Goal: Navigation & Orientation: Find specific page/section

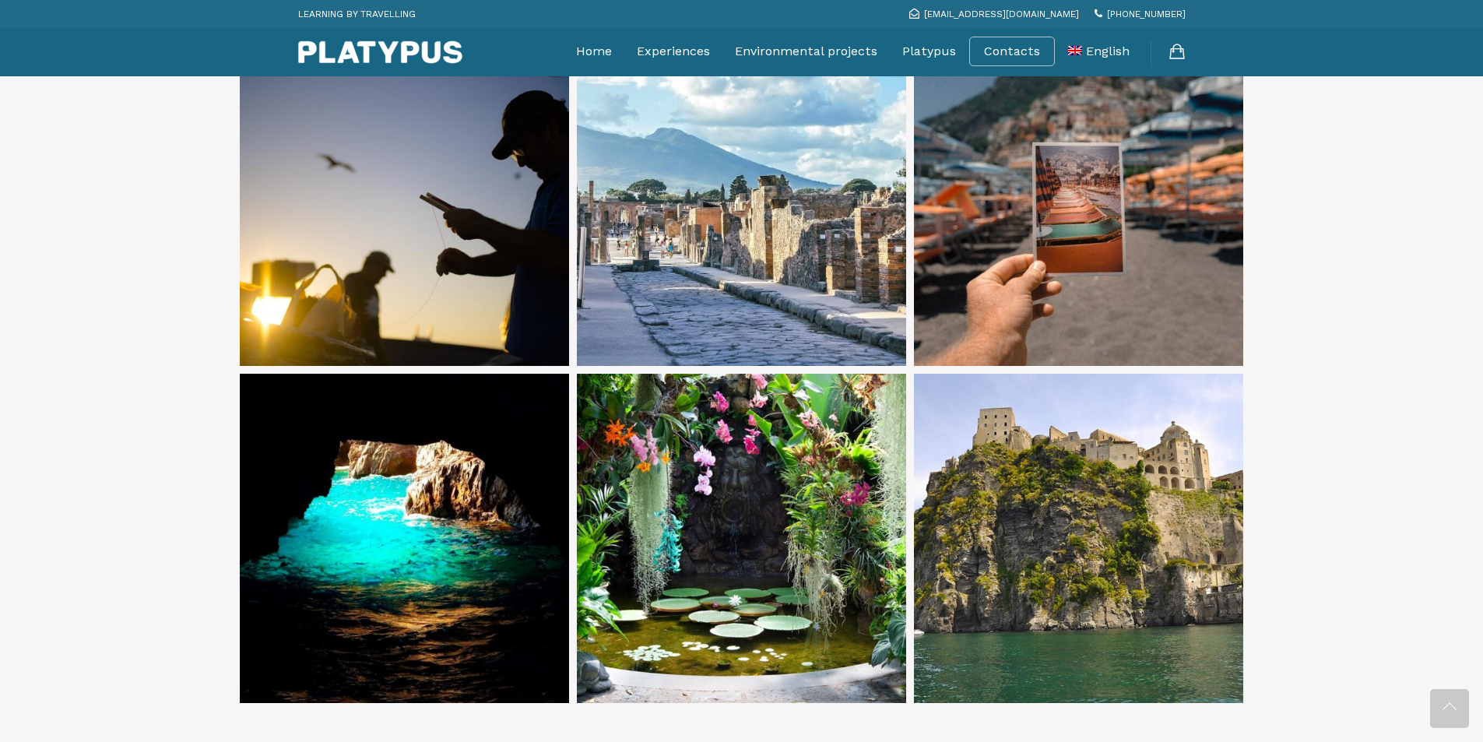
scroll to position [3438, 0]
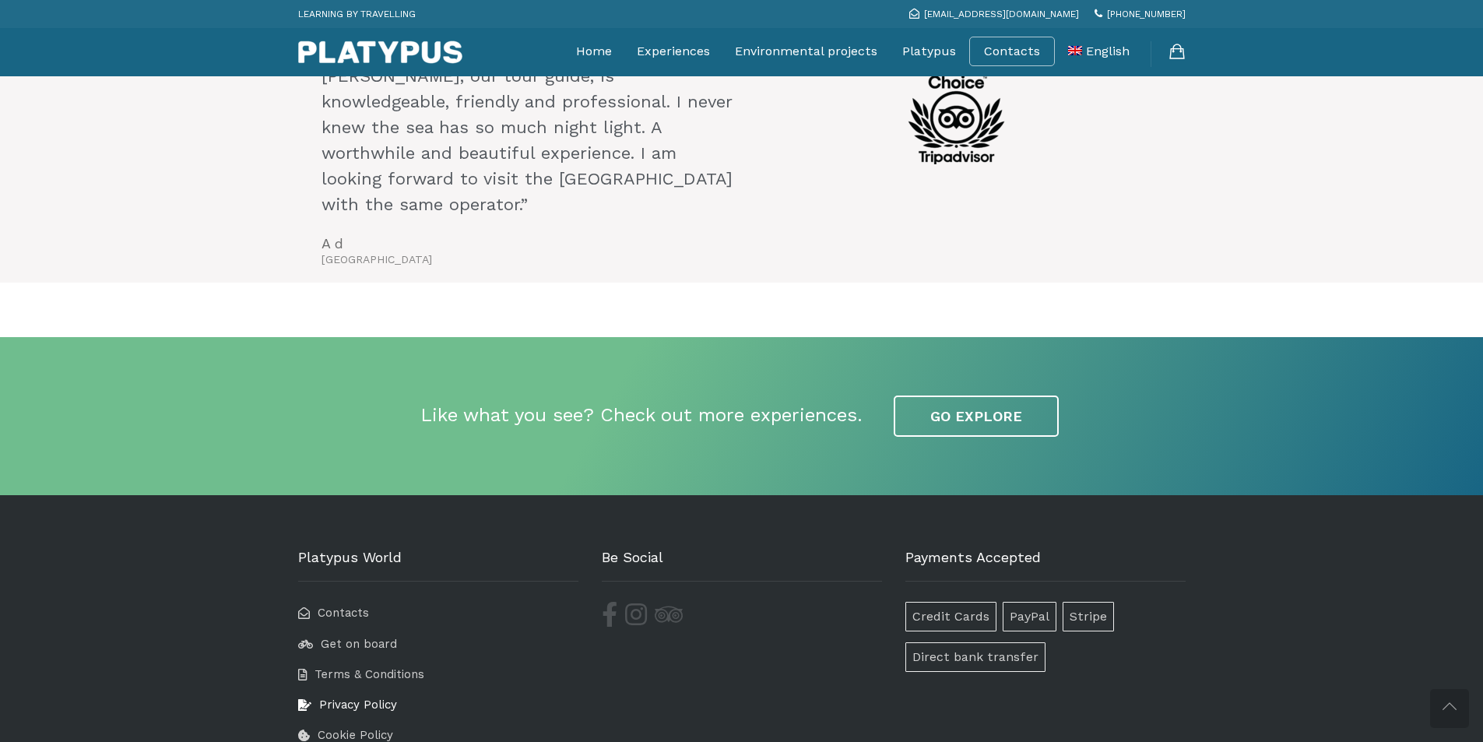
click at [359, 698] on span "Privacy Policy" at bounding box center [358, 705] width 78 height 14
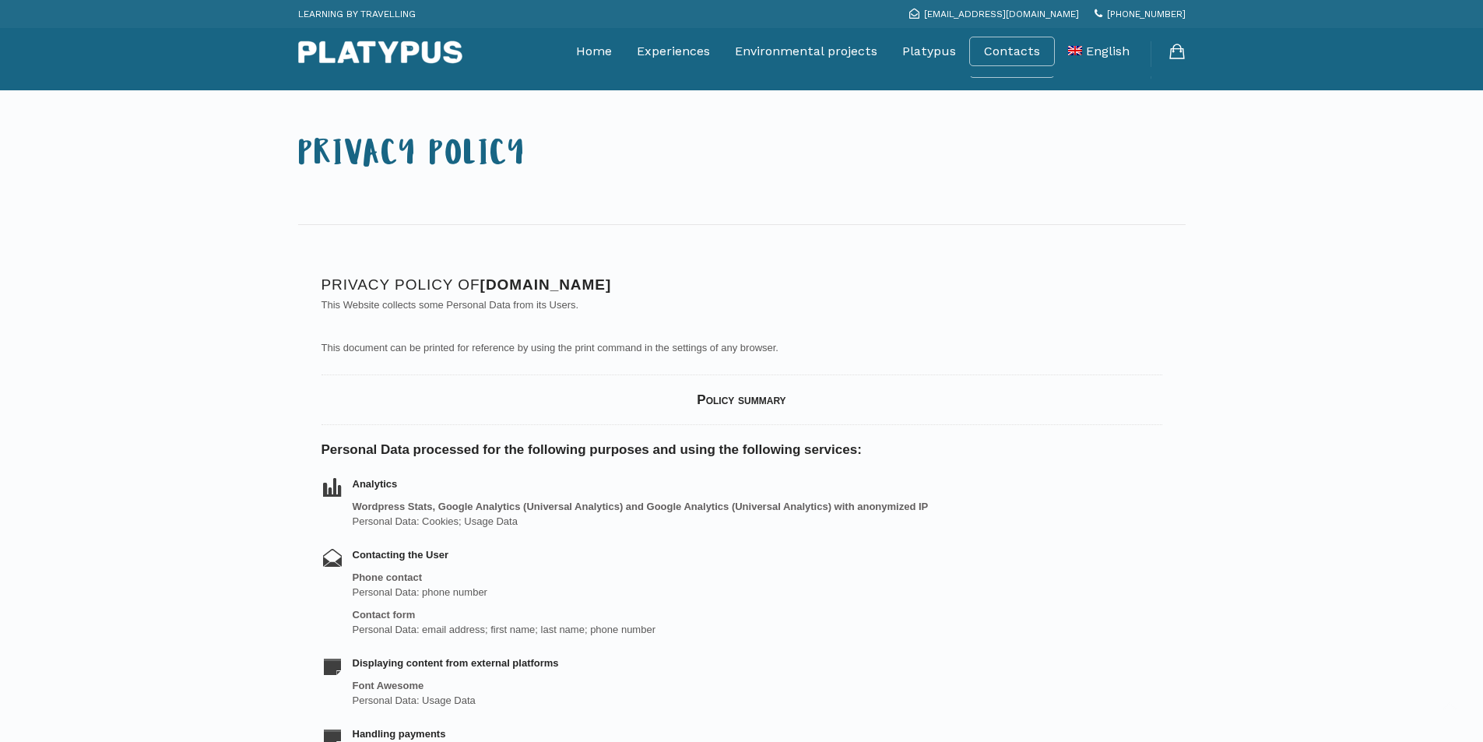
scroll to position [755, 0]
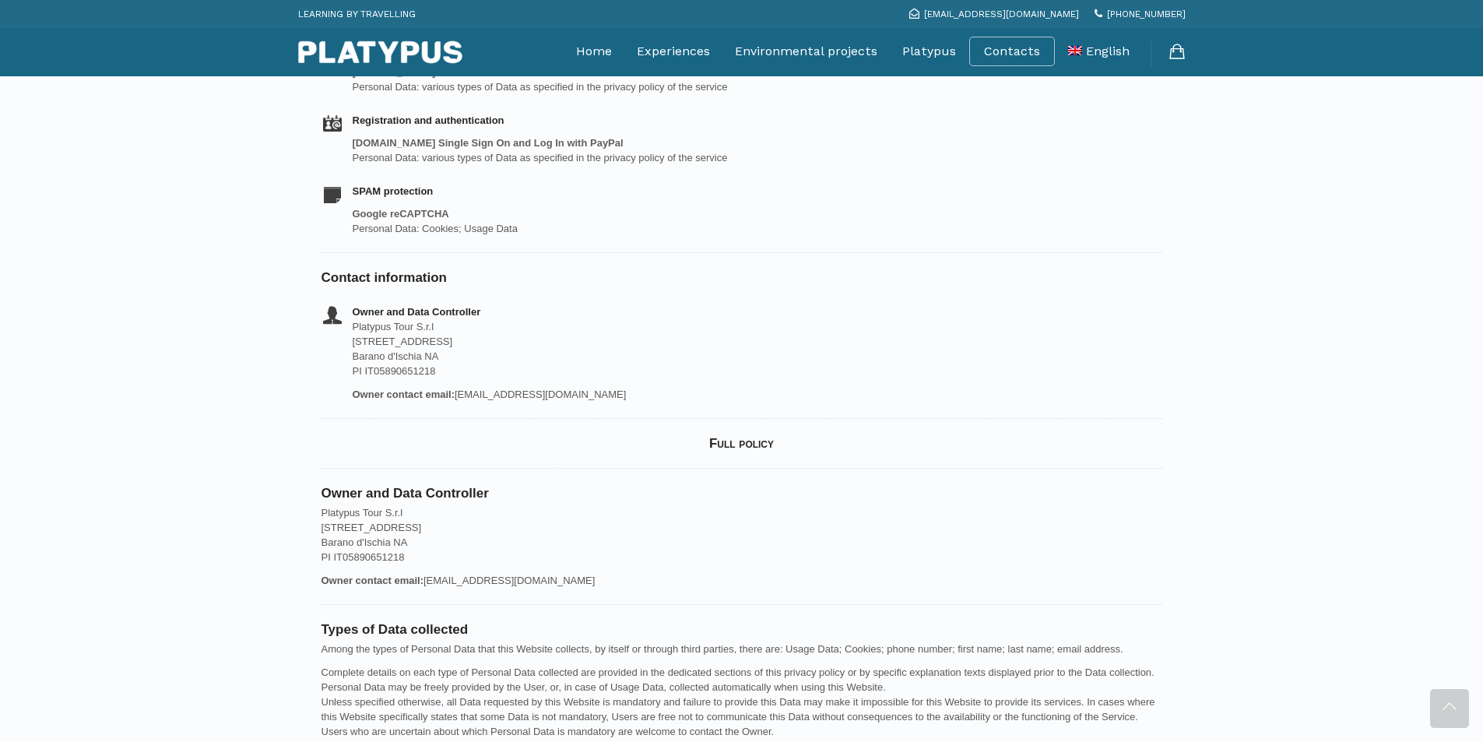
click at [336, 62] on img at bounding box center [380, 51] width 164 height 23
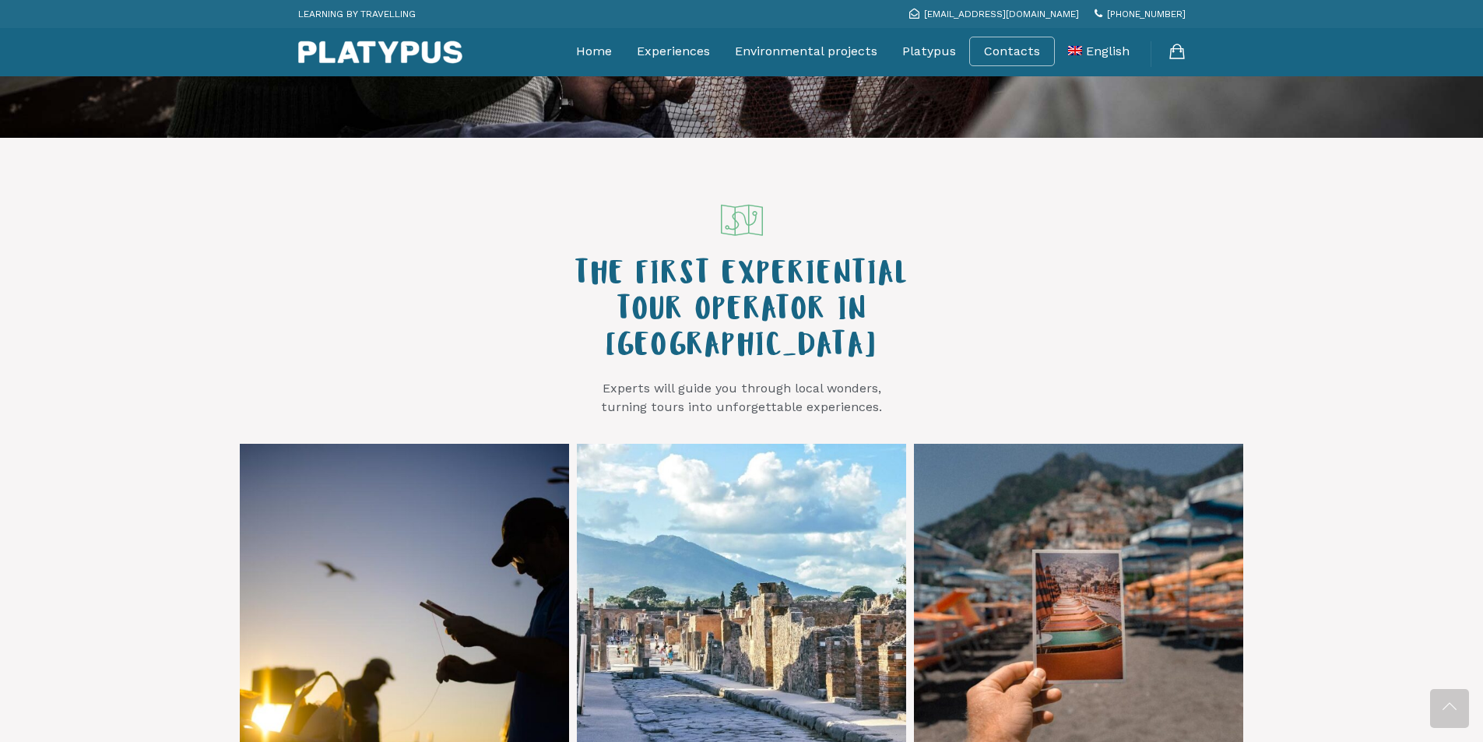
scroll to position [2669, 0]
